Goal: Task Accomplishment & Management: Manage account settings

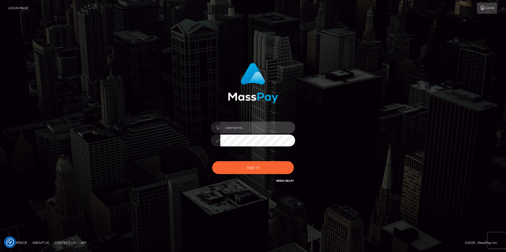
click at [253, 125] on input "text" at bounding box center [257, 128] width 75 height 12
click at [0, 252] on com-1password-button at bounding box center [0, 252] width 0 height 0
type input "smiley.throne"
click at [247, 126] on input "text" at bounding box center [257, 128] width 75 height 12
type input "smiley.throne"
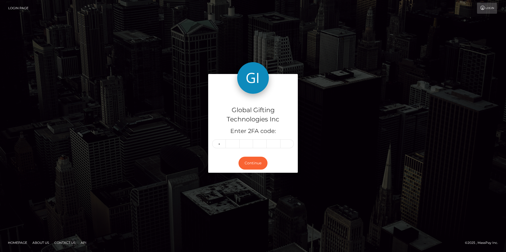
type input "1"
type input "6"
type input "7"
type input "3"
type input "8"
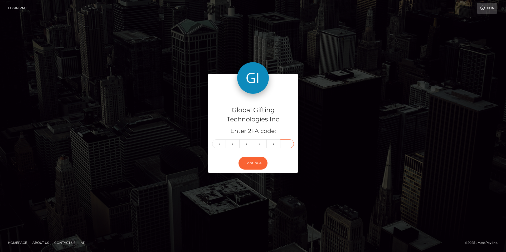
type input "1"
